Goal: Transaction & Acquisition: Purchase product/service

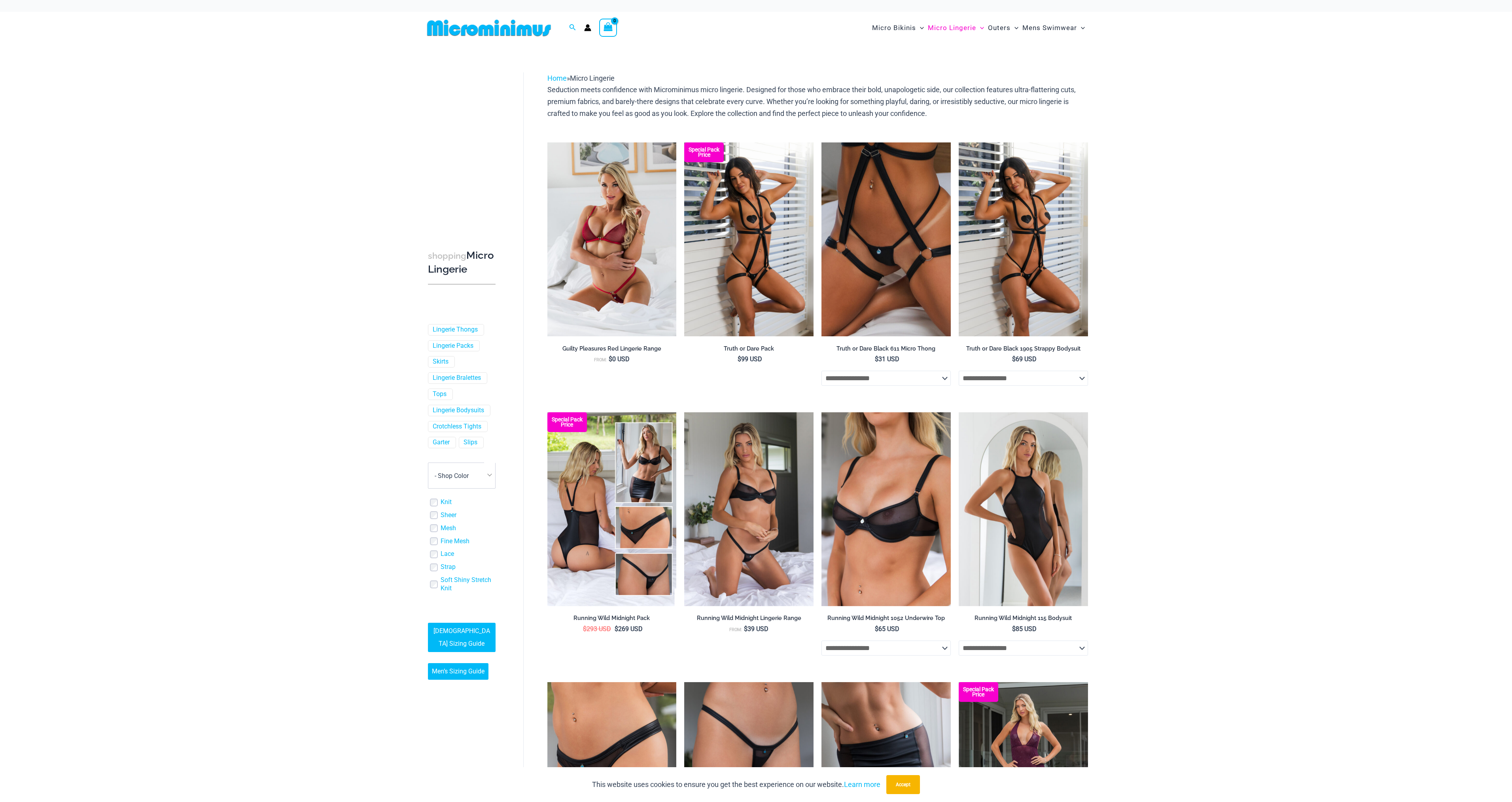
click at [490, 31] on img at bounding box center [489, 28] width 130 height 18
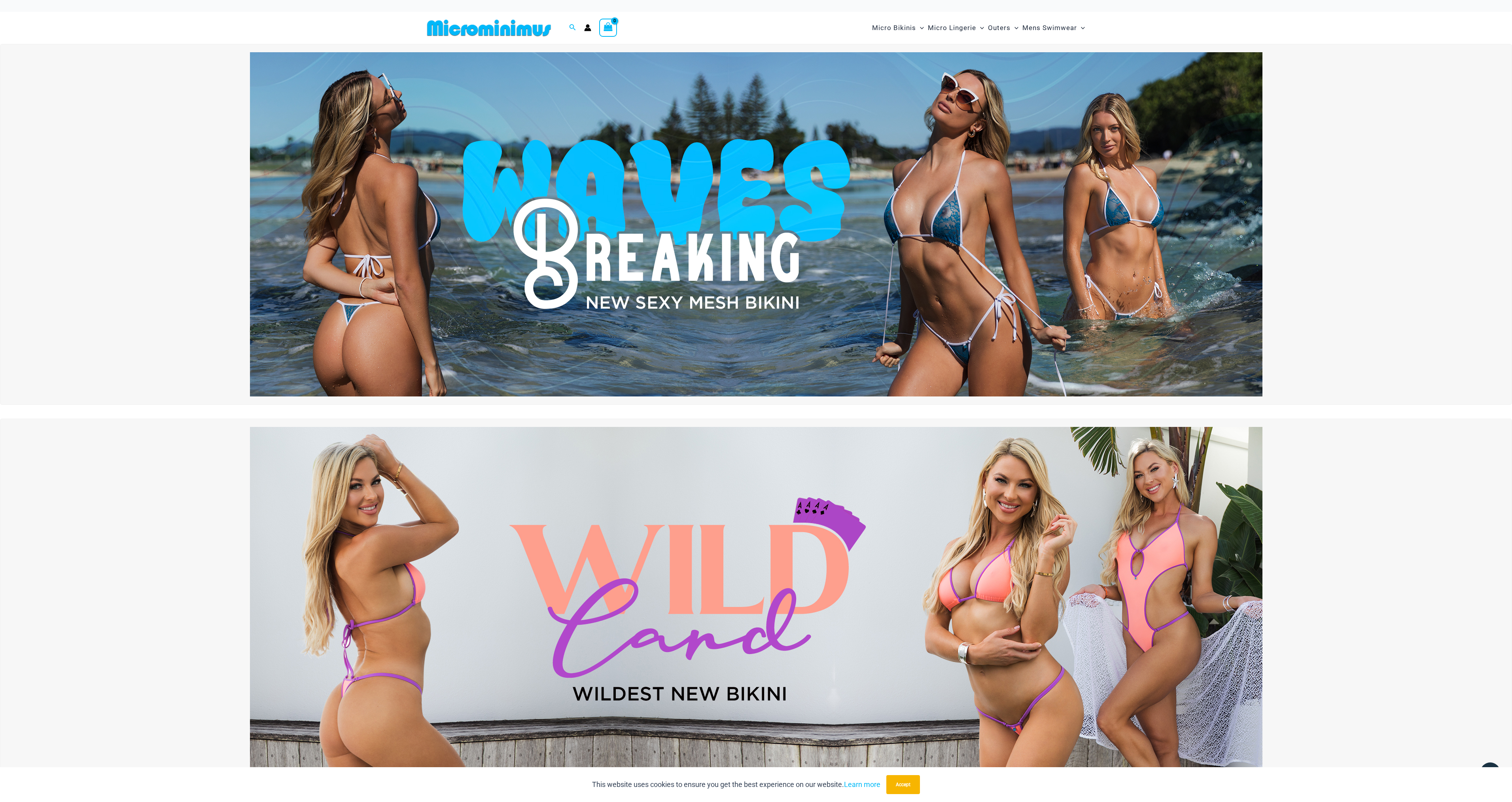
click at [733, 151] on img at bounding box center [756, 224] width 1013 height 345
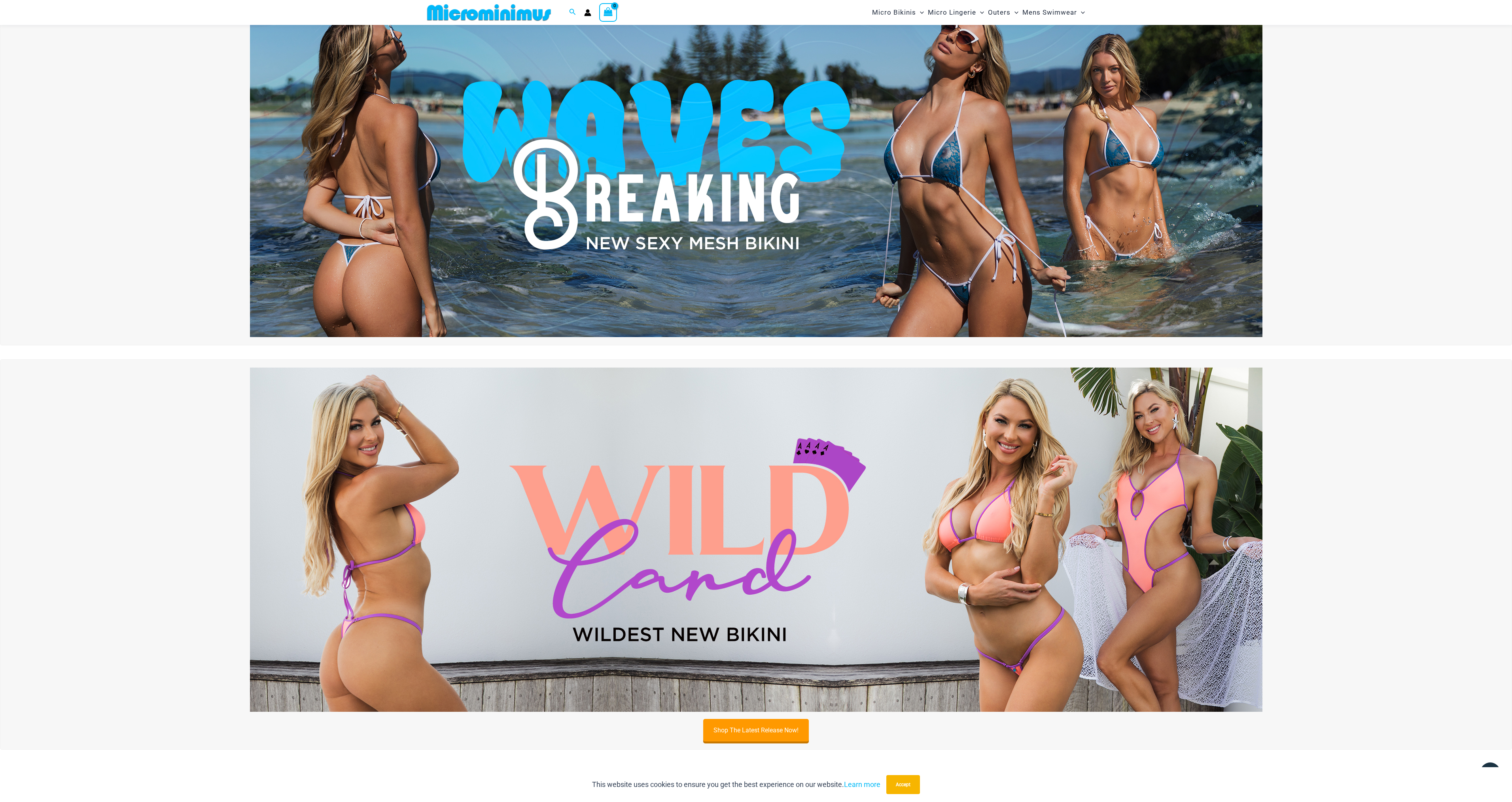
scroll to position [231, 0]
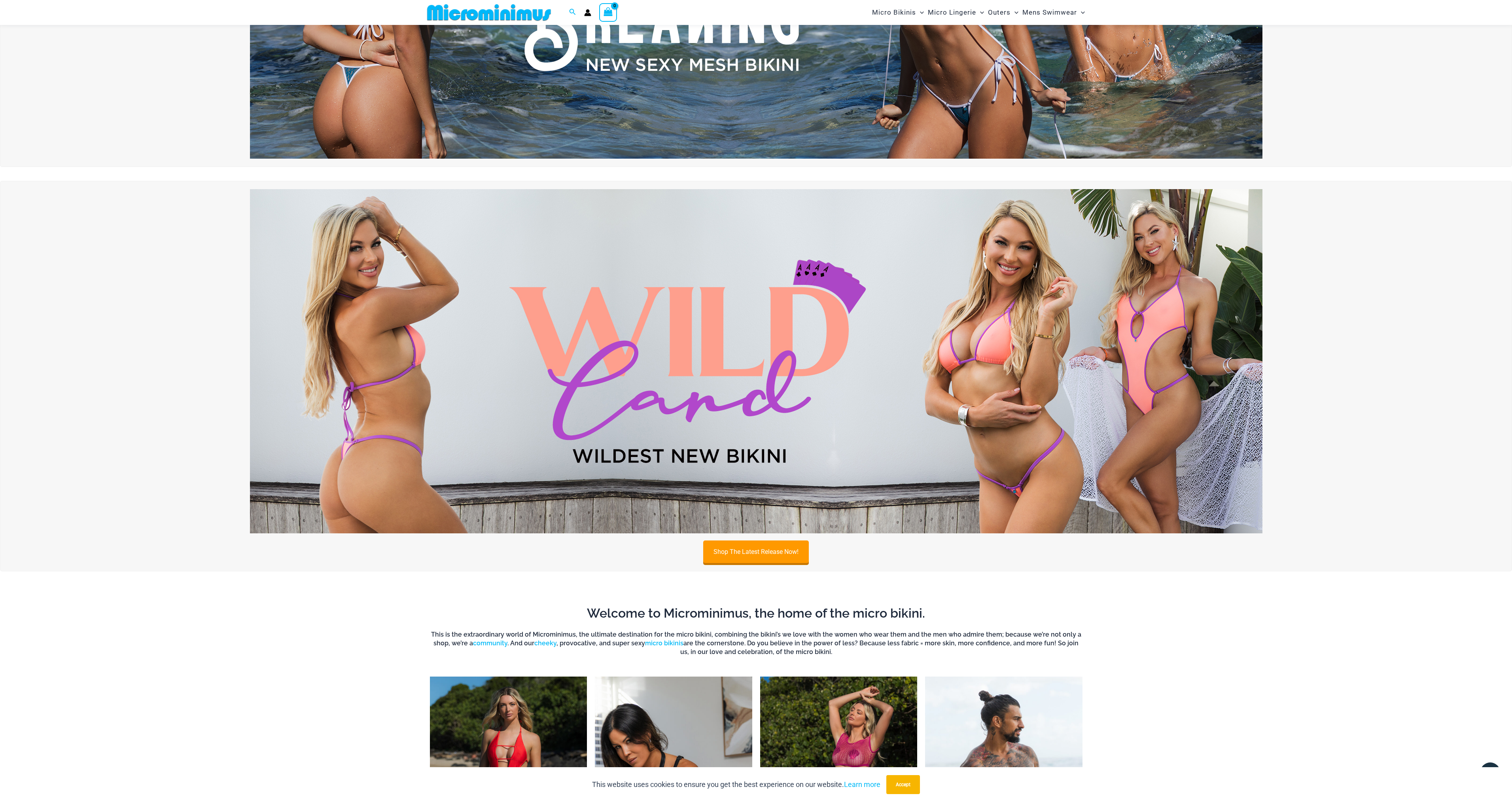
click at [688, 357] on img at bounding box center [756, 361] width 1013 height 345
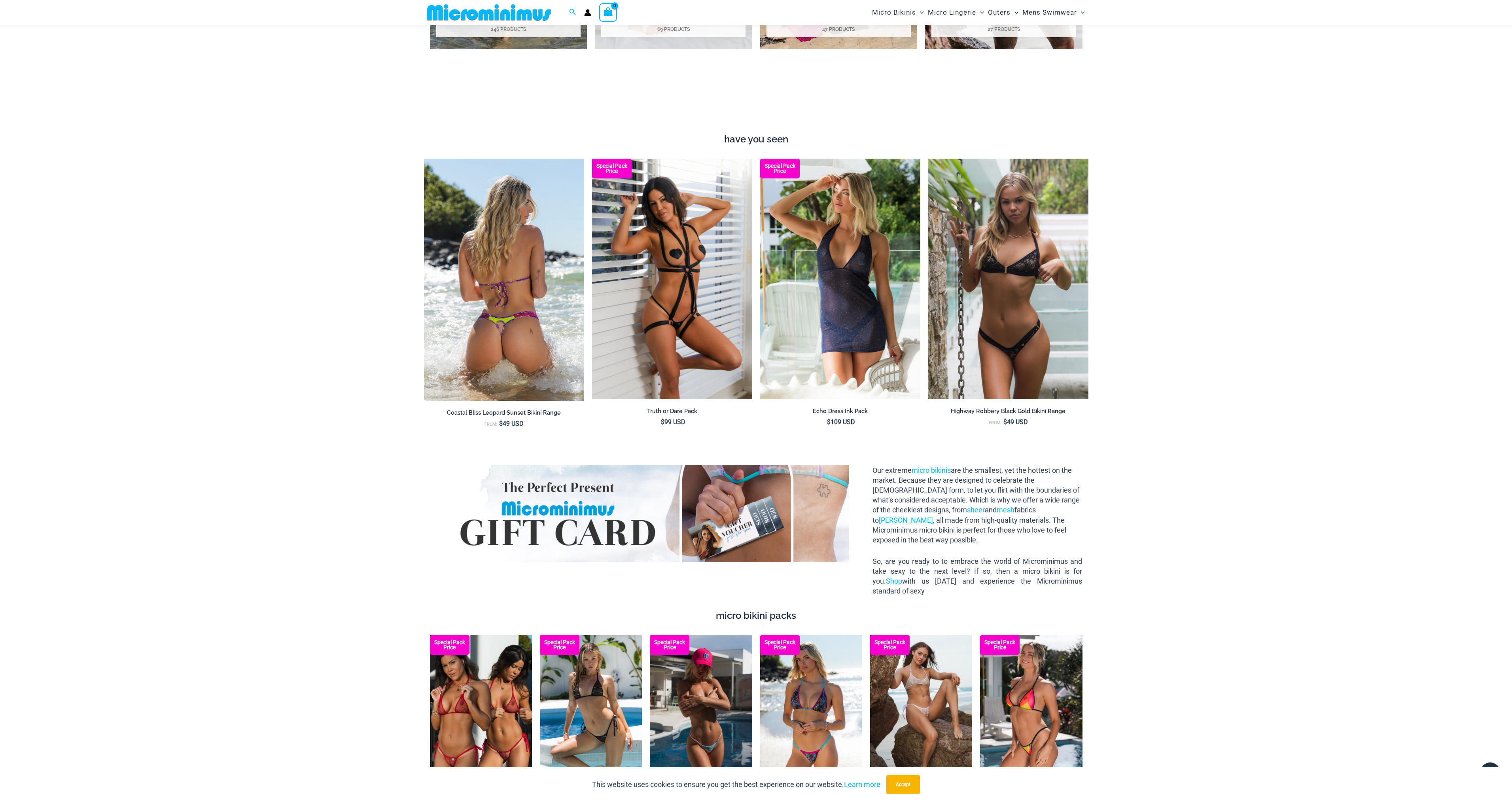
scroll to position [1181, 0]
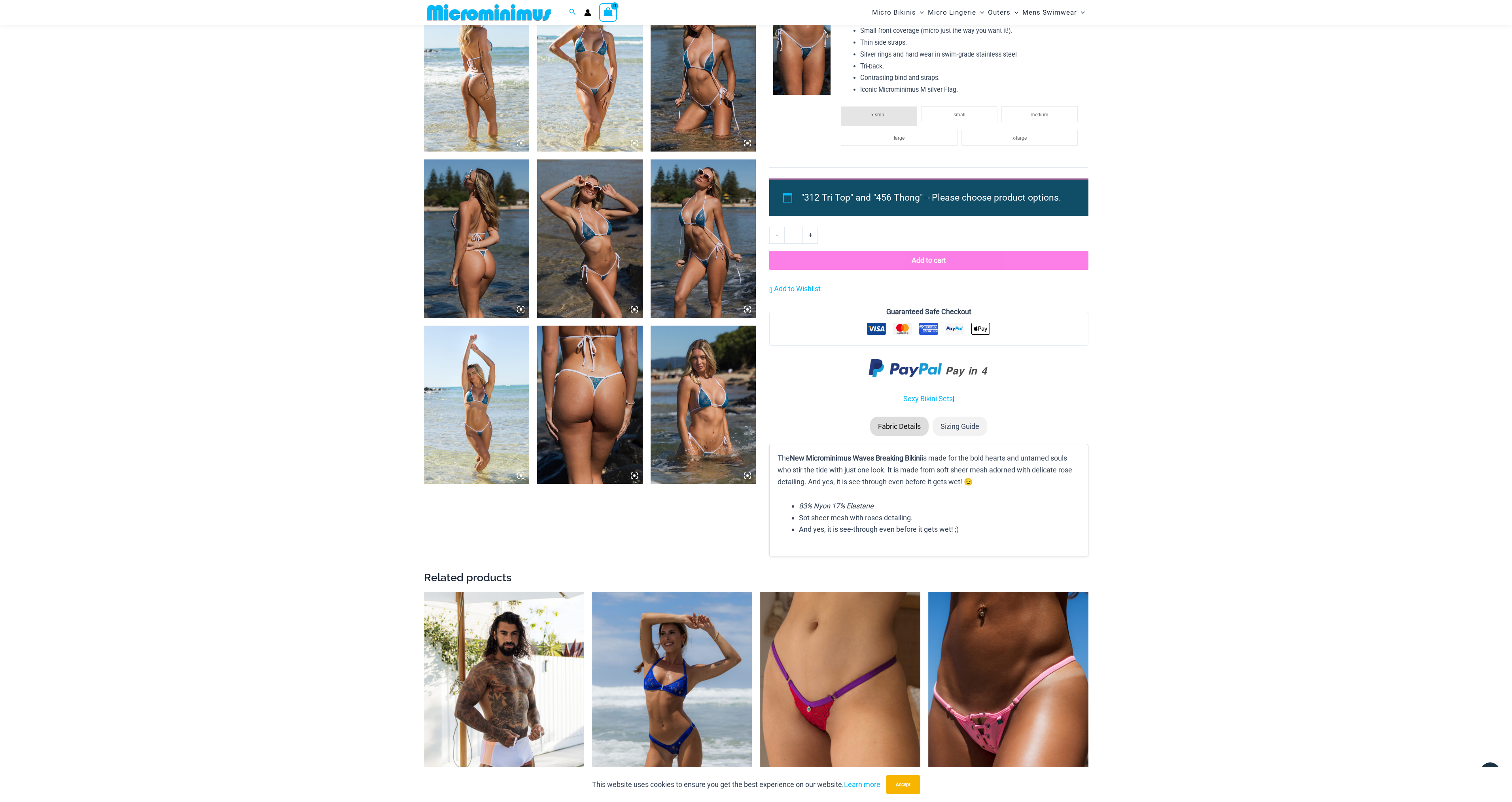
scroll to position [587, 0]
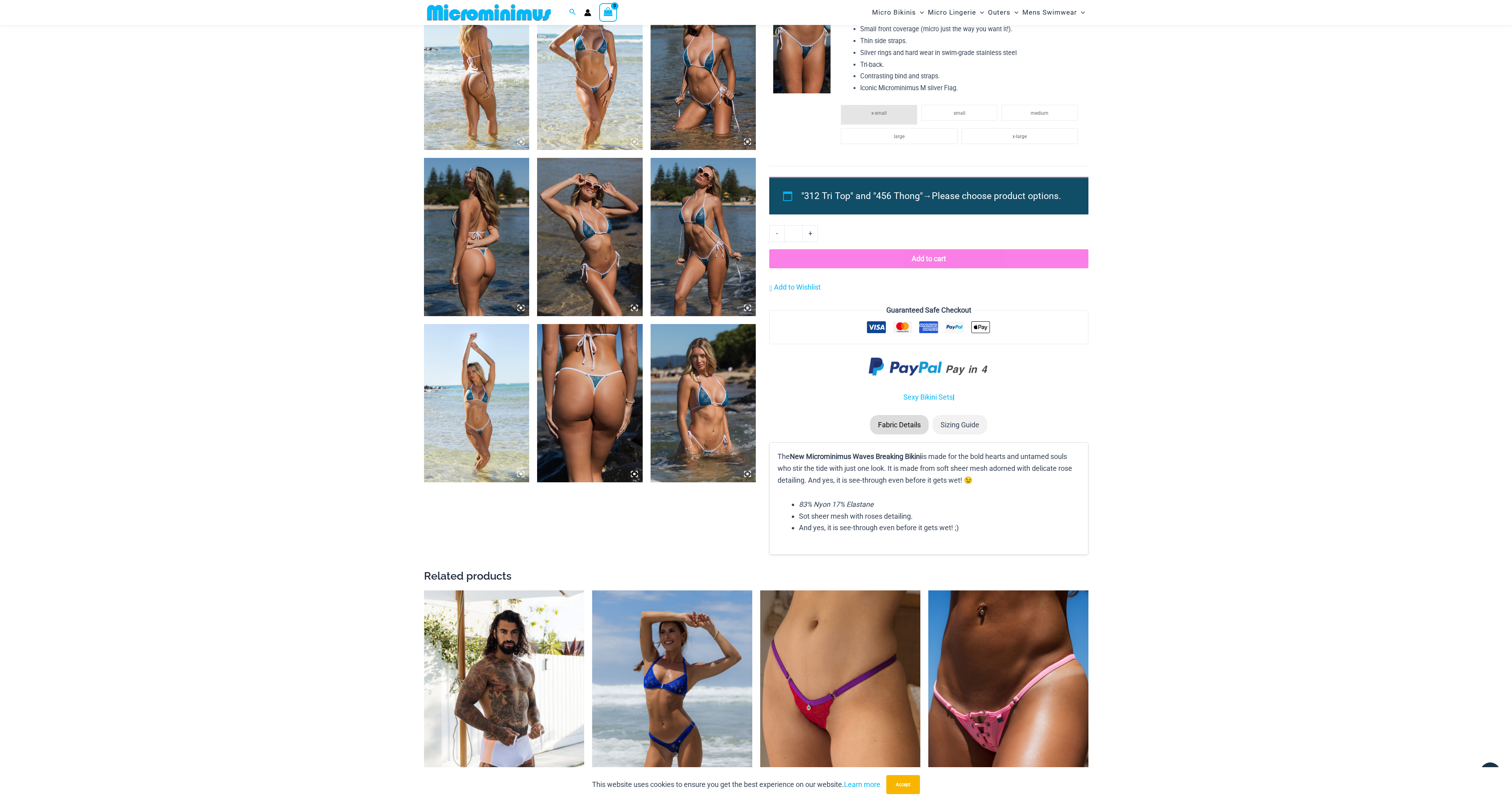
click at [700, 419] on img at bounding box center [703, 403] width 105 height 158
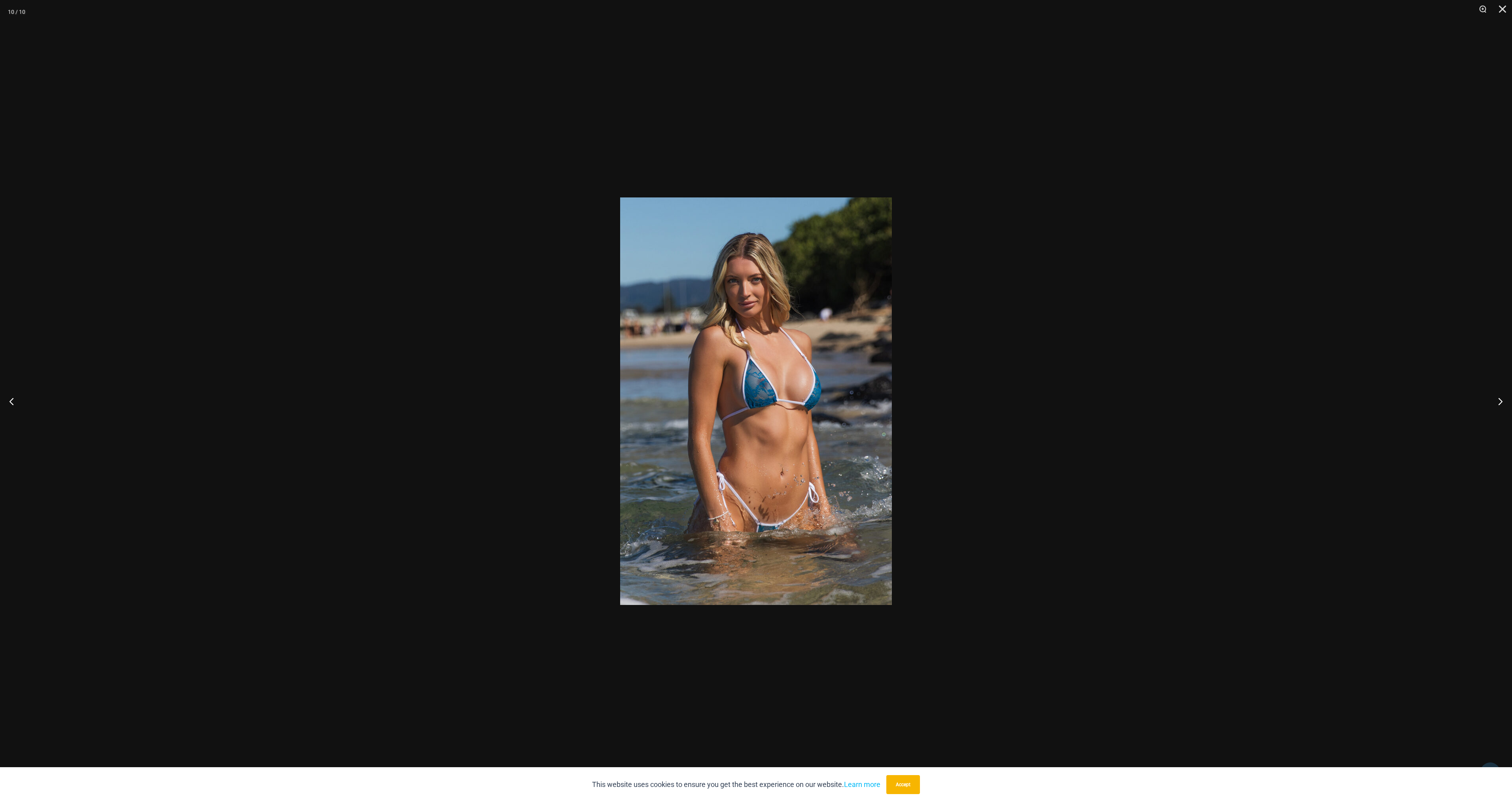
click at [532, 458] on div at bounding box center [756, 401] width 1512 height 802
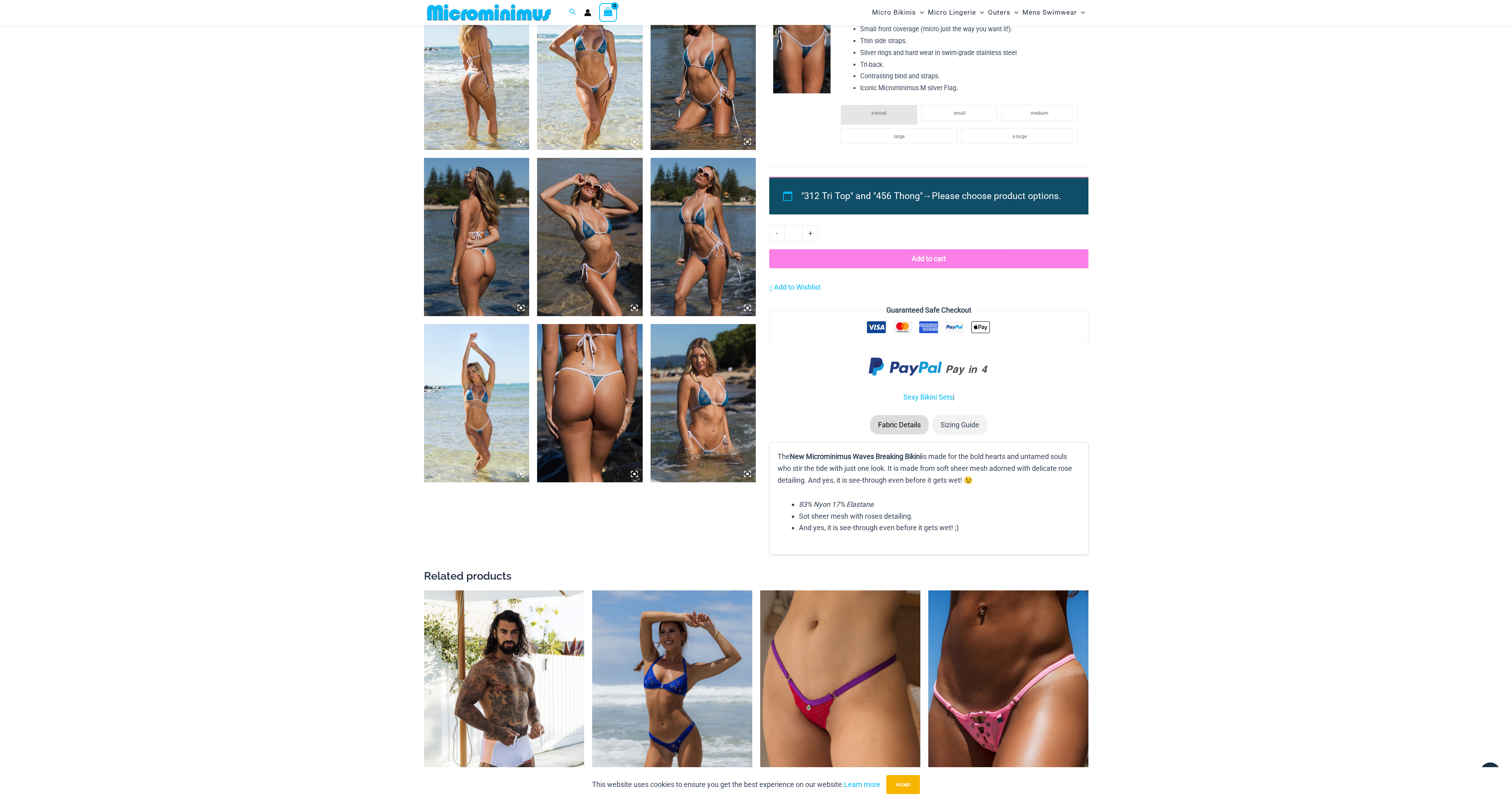
click at [464, 395] on img at bounding box center [476, 403] width 105 height 158
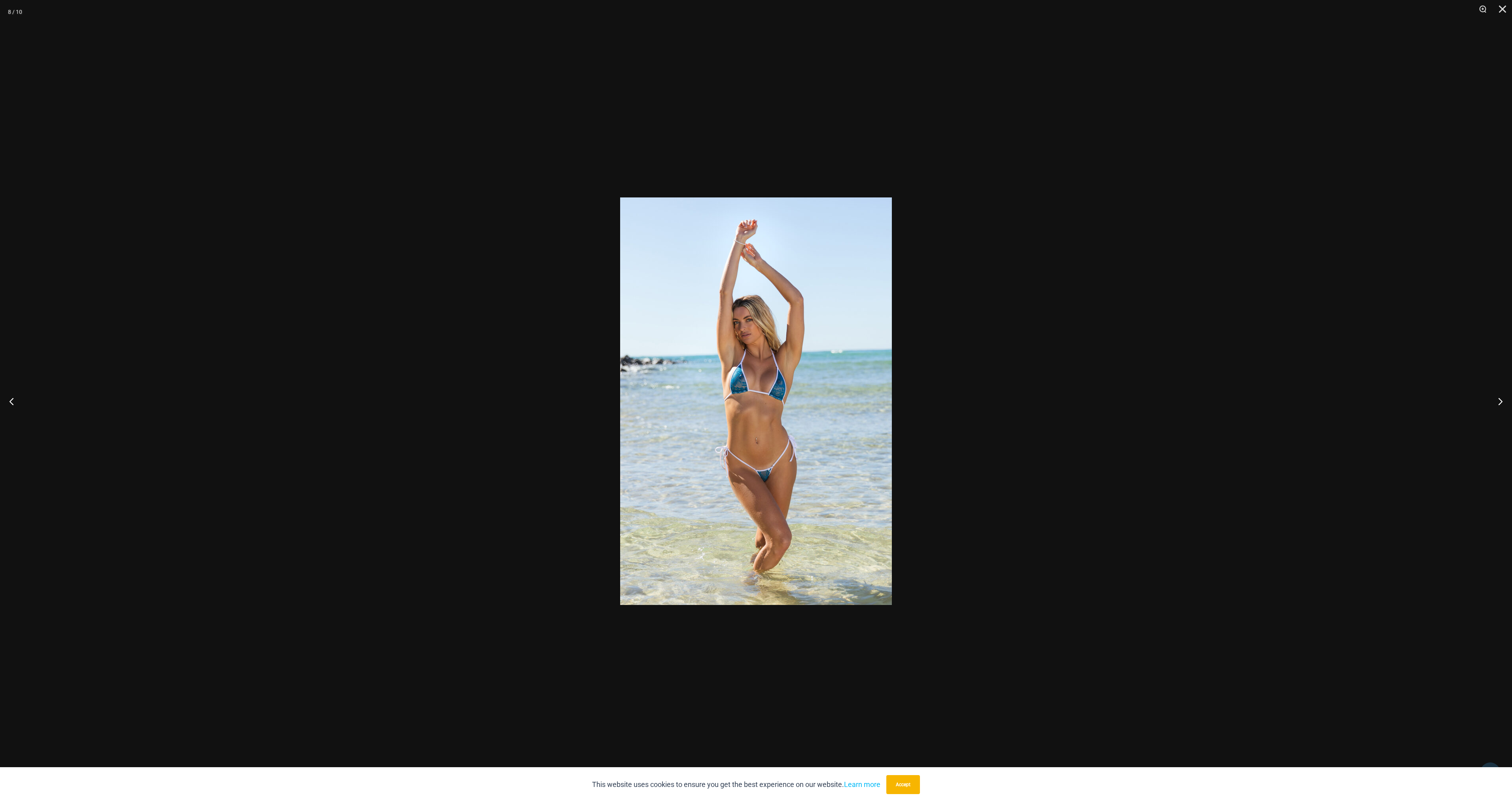
click at [498, 421] on div at bounding box center [756, 401] width 1512 height 802
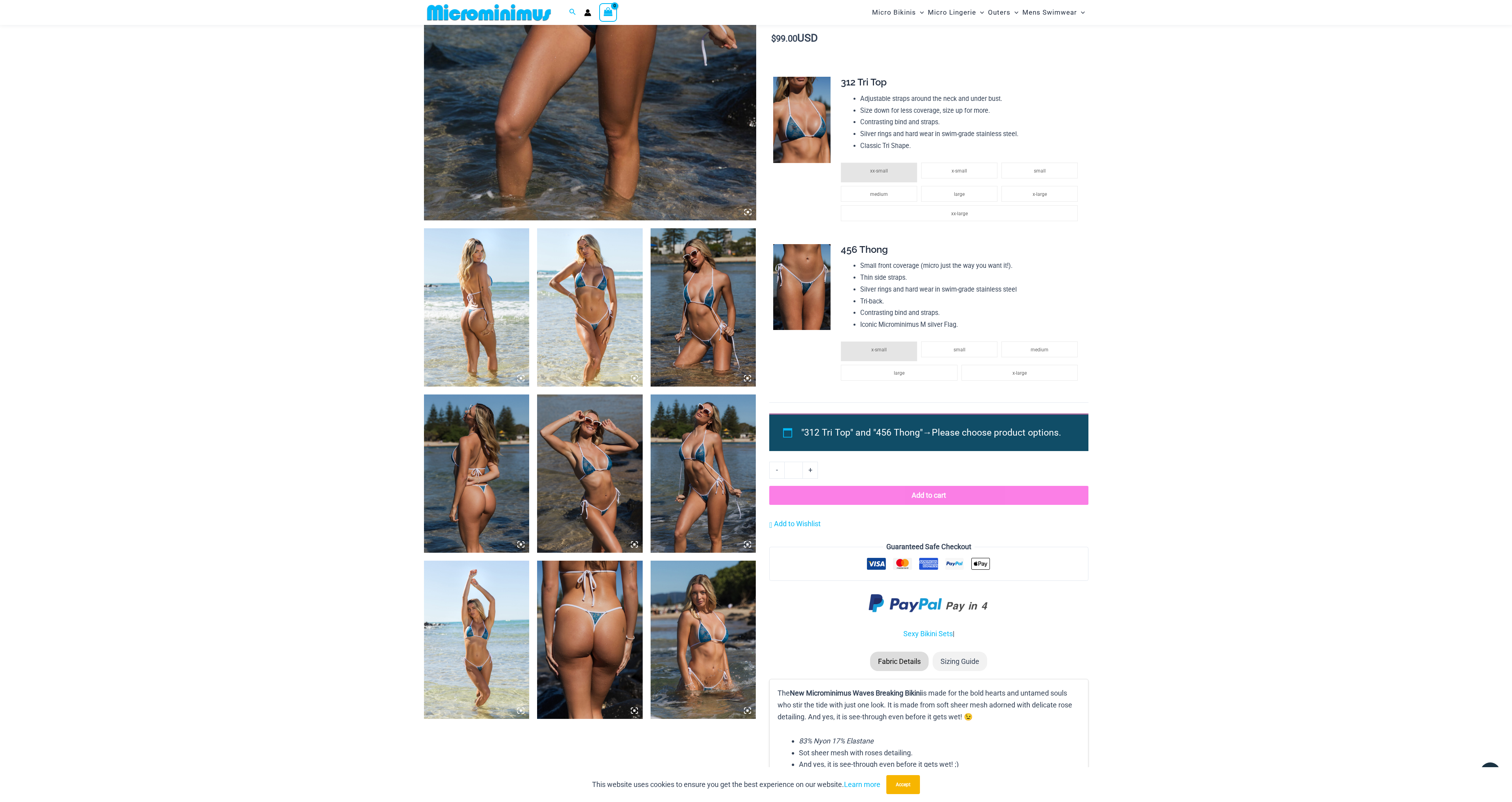
scroll to position [350, 0]
click at [588, 288] on img at bounding box center [590, 308] width 105 height 158
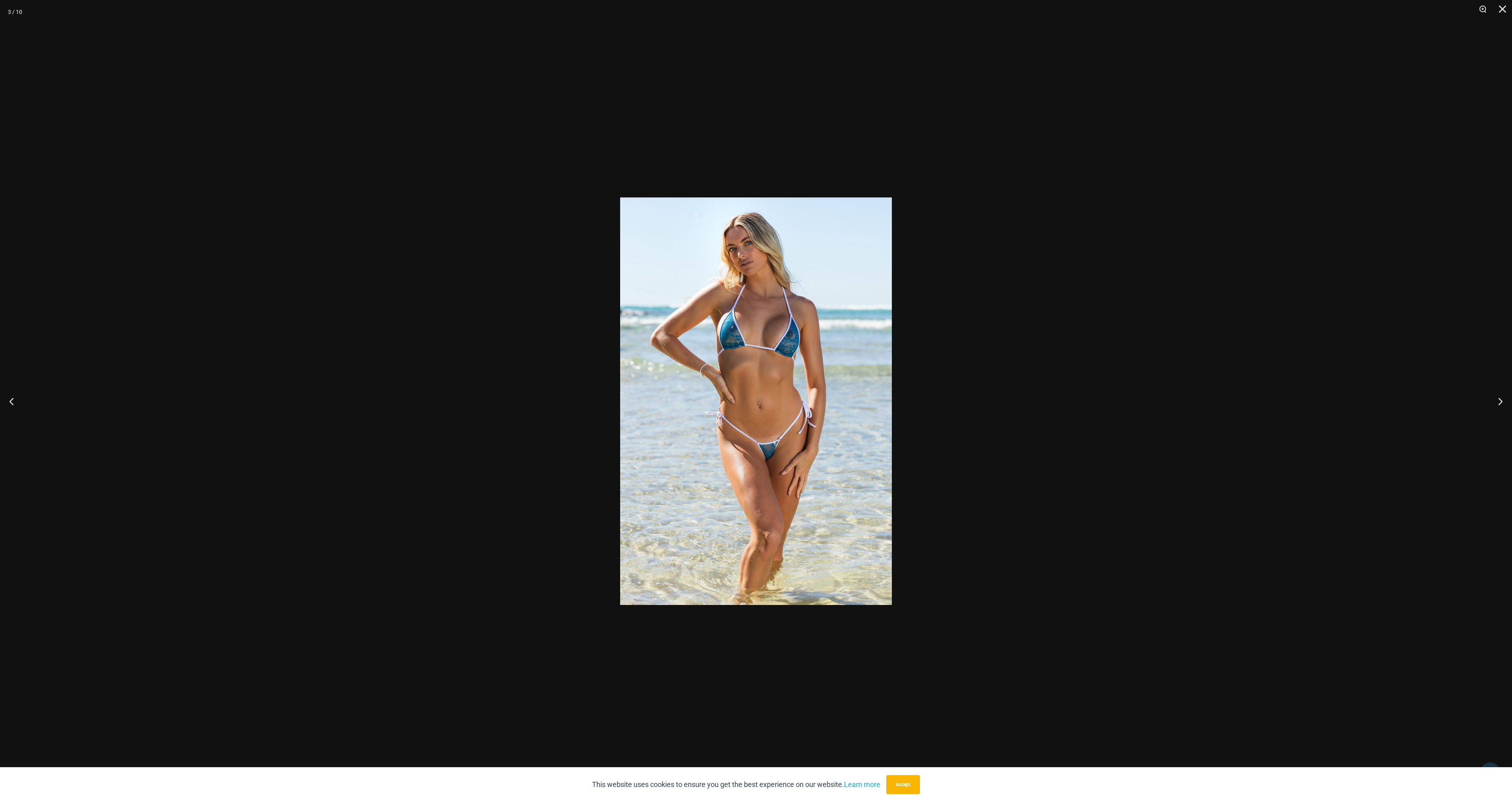
click at [543, 423] on div at bounding box center [756, 401] width 1512 height 802
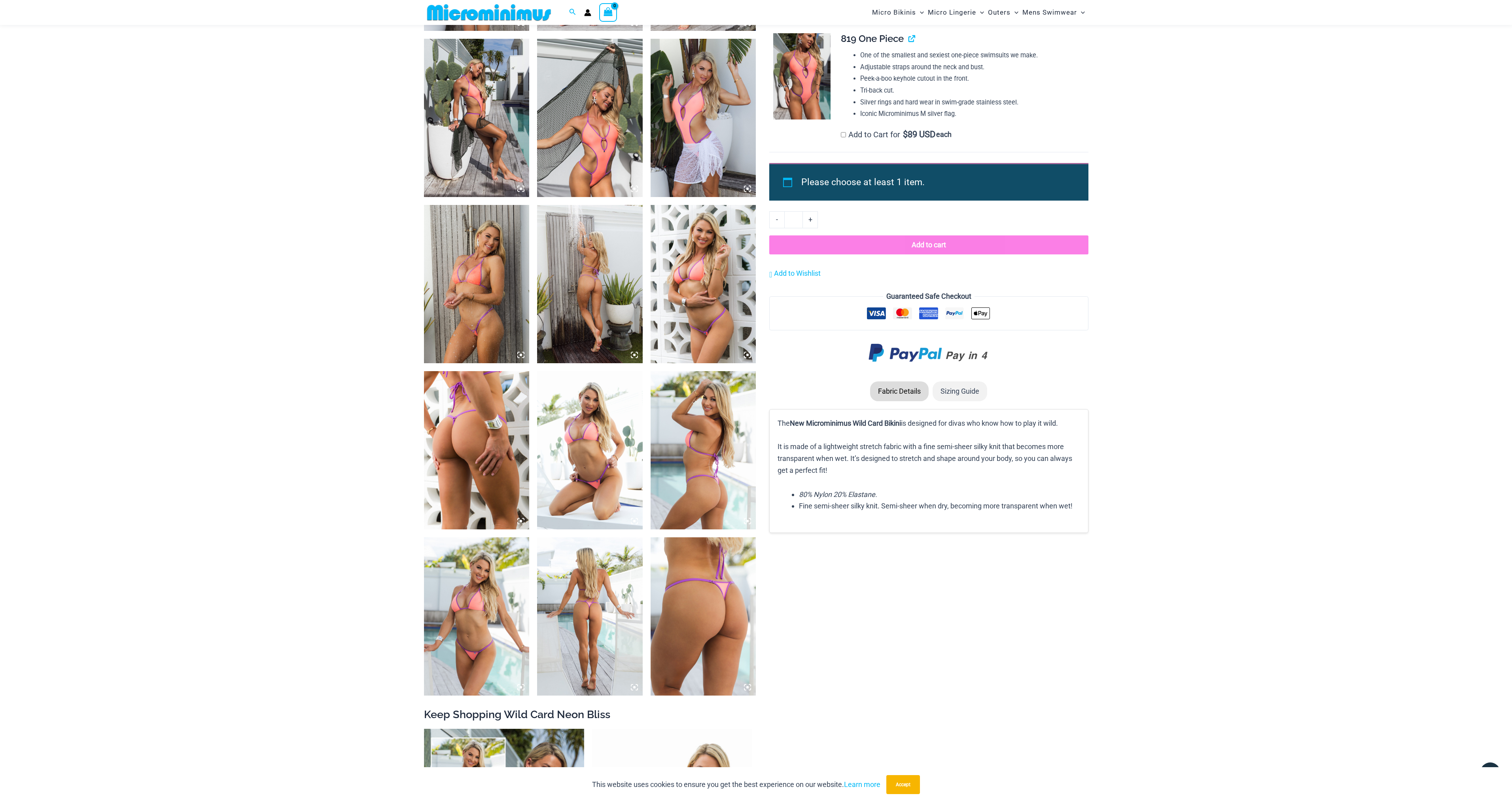
scroll to position [706, 0]
